Goal: Communication & Community: Answer question/provide support

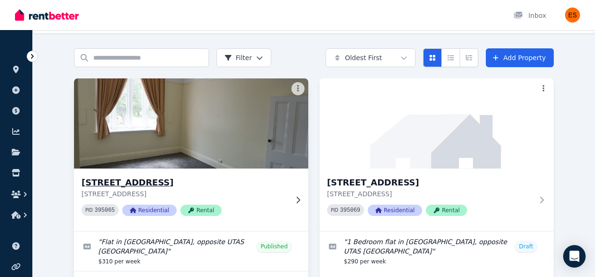
scroll to position [111, 0]
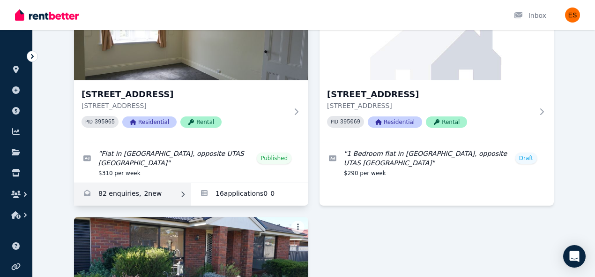
click at [122, 195] on link "Enquiries for Unit 2/55 Invermay Rd, Invermay" at bounding box center [132, 194] width 117 height 22
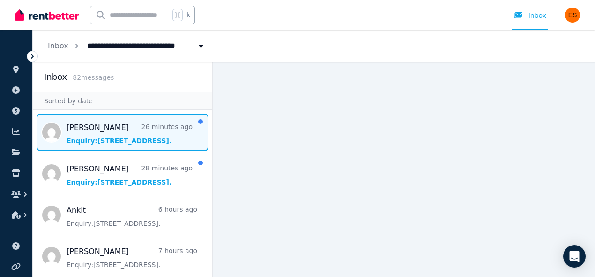
click at [152, 137] on span "Message list" at bounding box center [123, 131] width 180 height 37
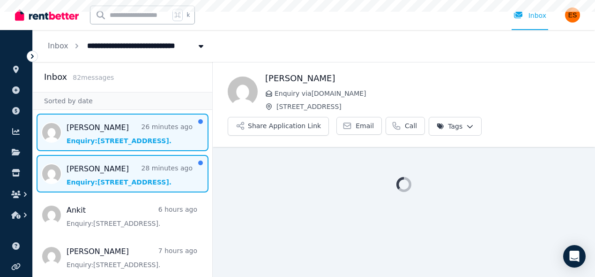
click at [138, 176] on span "Message list" at bounding box center [123, 173] width 180 height 37
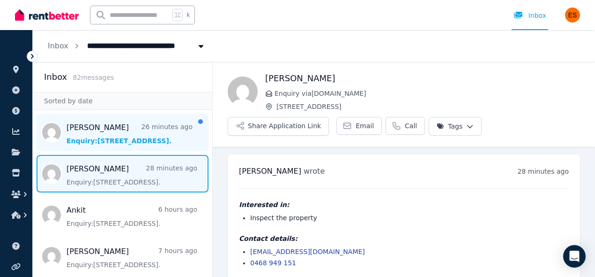
scroll to position [9, 0]
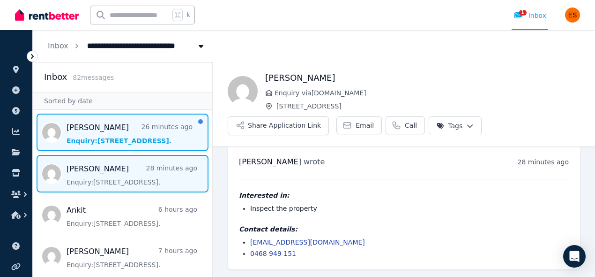
click at [129, 127] on span "Message list" at bounding box center [123, 131] width 180 height 37
click at [121, 174] on span "Message list" at bounding box center [123, 173] width 180 height 37
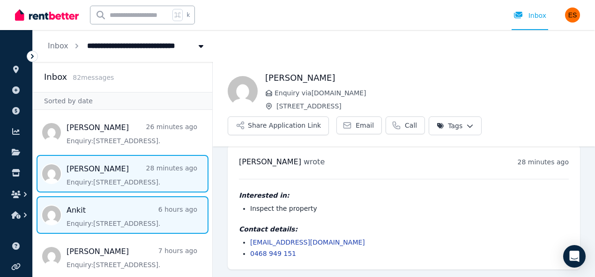
click at [121, 217] on span "Message list" at bounding box center [123, 214] width 180 height 37
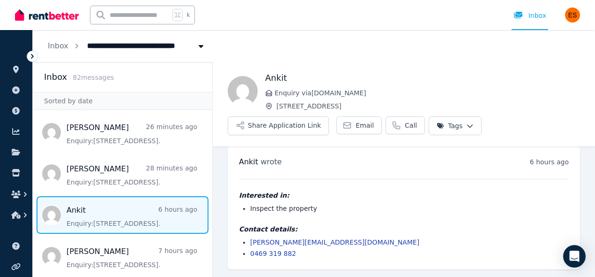
scroll to position [72, 0]
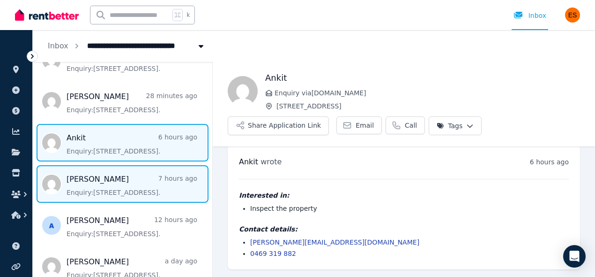
click at [109, 187] on span "Message list" at bounding box center [123, 183] width 180 height 37
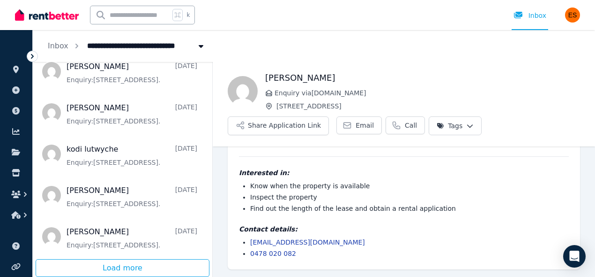
scroll to position [1951, 0]
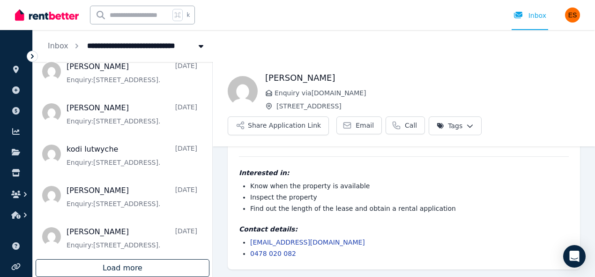
click at [138, 263] on div "Load more" at bounding box center [123, 268] width 174 height 18
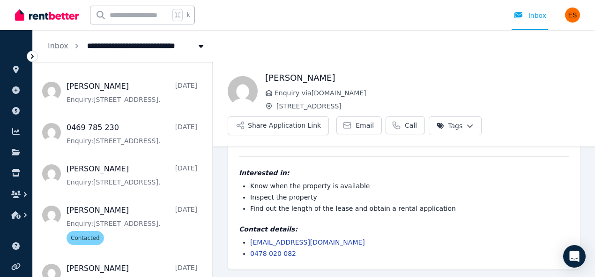
scroll to position [2114, 0]
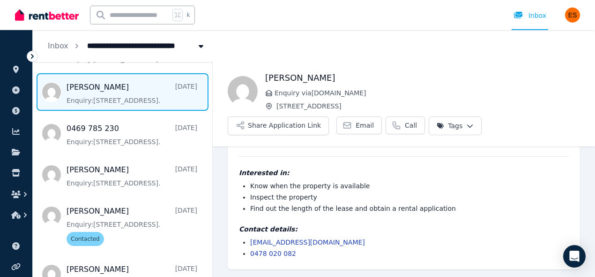
click at [137, 111] on span "Message list" at bounding box center [123, 91] width 180 height 37
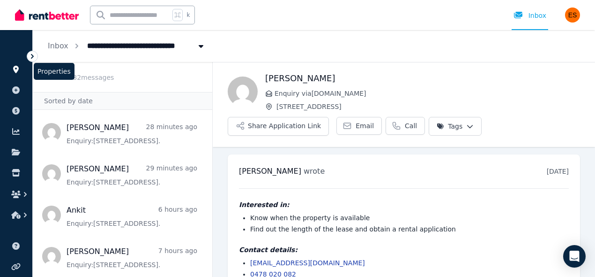
click at [21, 68] on link at bounding box center [15, 69] width 17 height 15
